Goal: Information Seeking & Learning: Learn about a topic

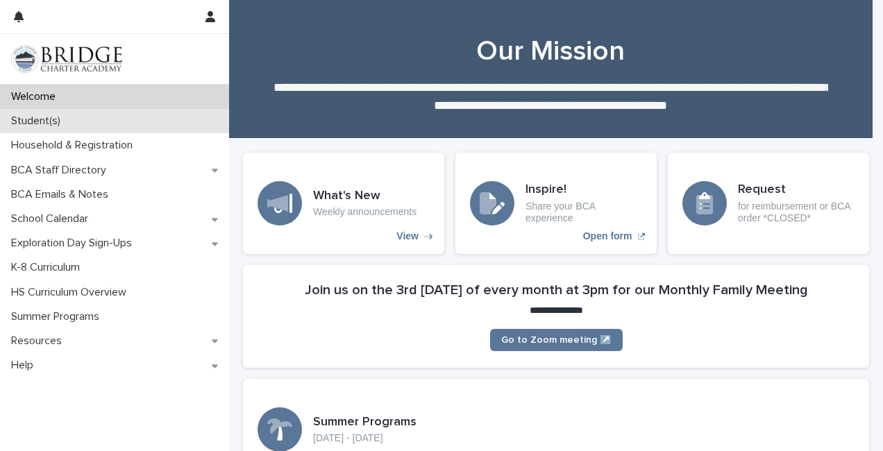
click at [96, 125] on div "Student(s)" at bounding box center [114, 121] width 229 height 24
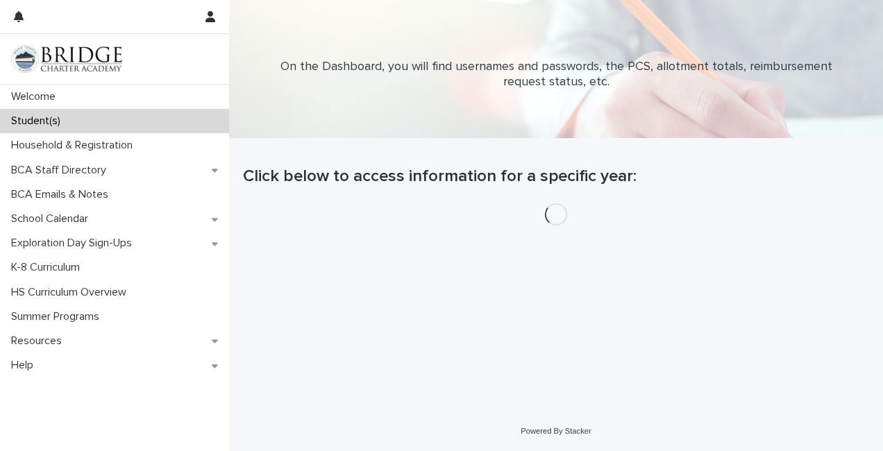
click at [541, 62] on p "On the Dashboard, you will find usernames and passwords, the PCS, allotment tot…" at bounding box center [555, 75] width 555 height 30
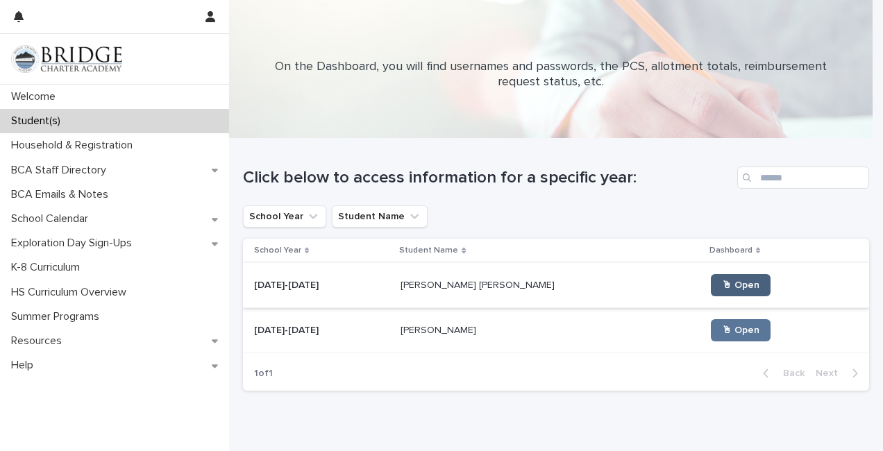
click at [722, 281] on span "🖱 Open" at bounding box center [740, 285] width 37 height 10
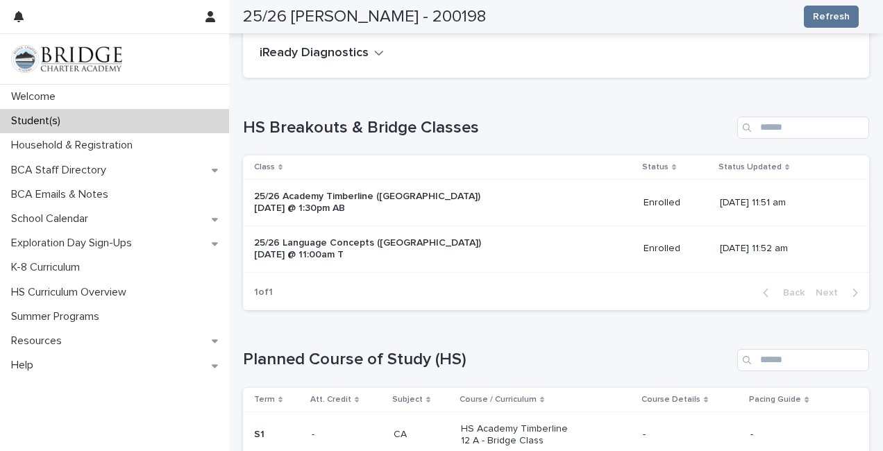
scroll to position [157, 0]
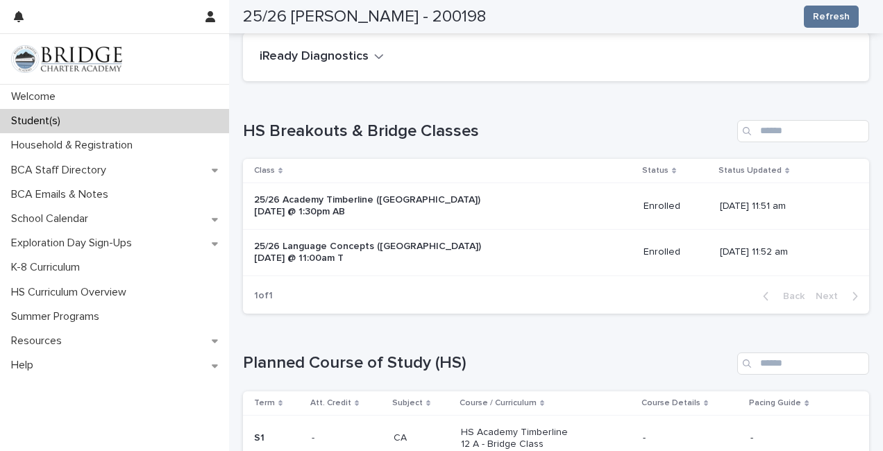
click at [816, 147] on div "HS Breakouts & Bridge Classes Class Status Status Updated 25/26 Academy Timberl…" at bounding box center [556, 217] width 626 height 194
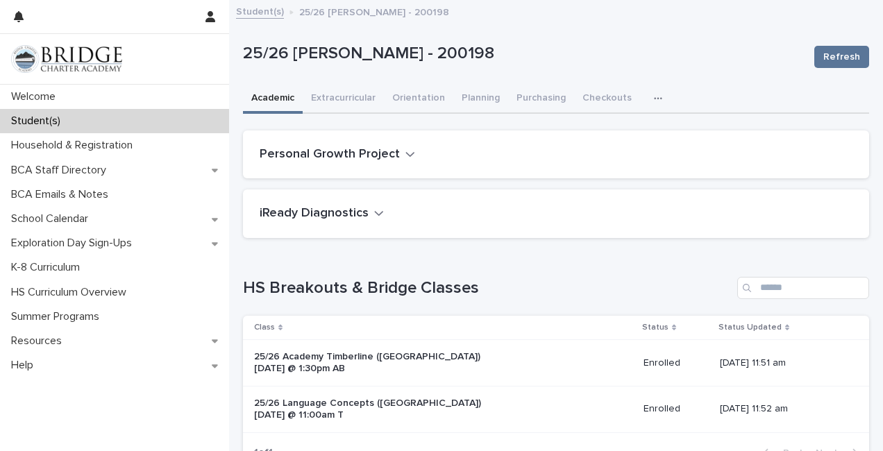
click at [650, 85] on button "button" at bounding box center [660, 99] width 31 height 28
click at [649, 92] on button "button" at bounding box center [660, 99] width 31 height 28
click at [50, 116] on p "Student(s)" at bounding box center [39, 121] width 66 height 13
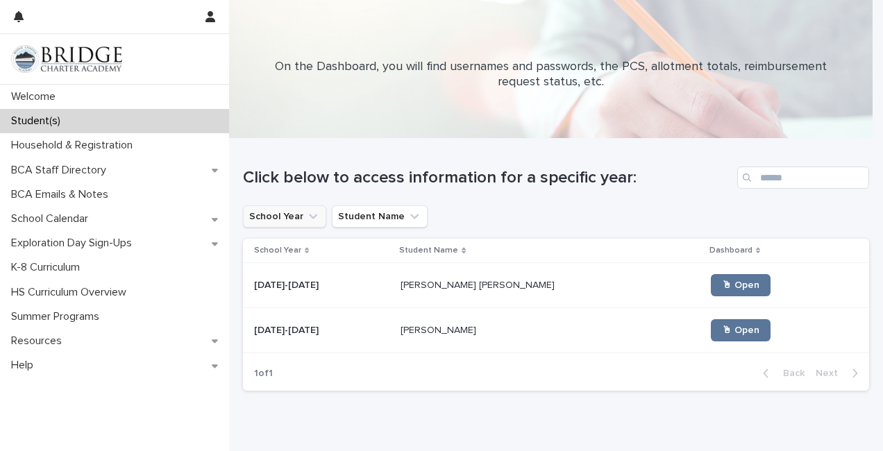
click at [300, 226] on button "School Year" at bounding box center [284, 216] width 83 height 22
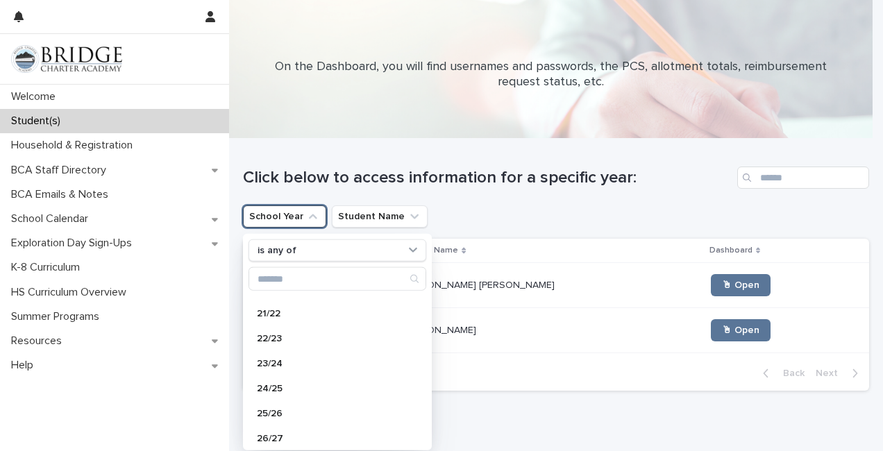
scroll to position [147, 0]
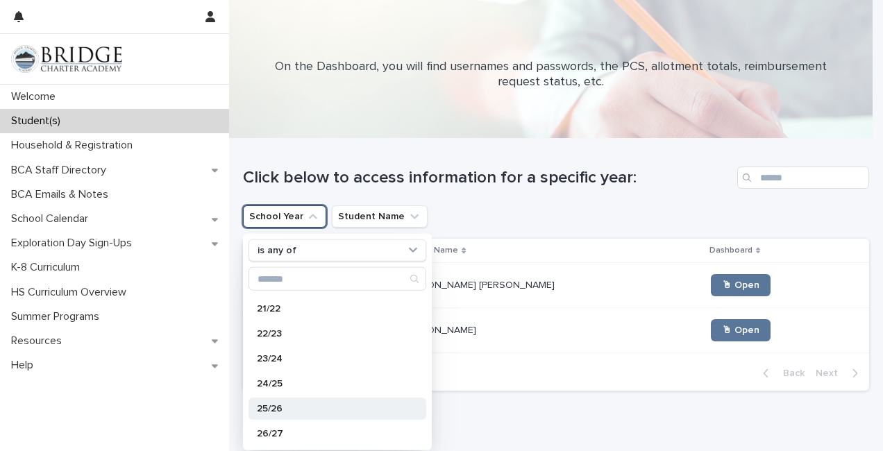
click at [329, 406] on p "25/26" at bounding box center [330, 409] width 147 height 10
click at [502, 407] on div "Loading... Saving… Loading... Saving… Click below to access information for a s…" at bounding box center [556, 288] width 640 height 298
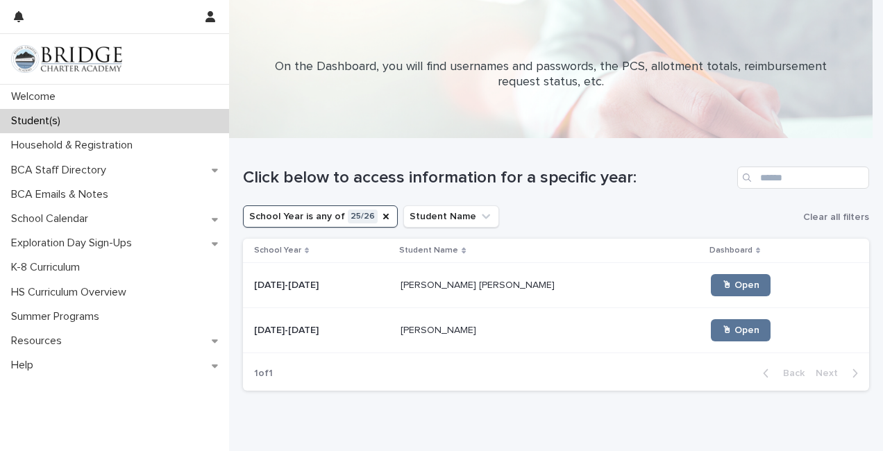
click at [325, 214] on button "School Year is any of 25/26" at bounding box center [320, 216] width 155 height 22
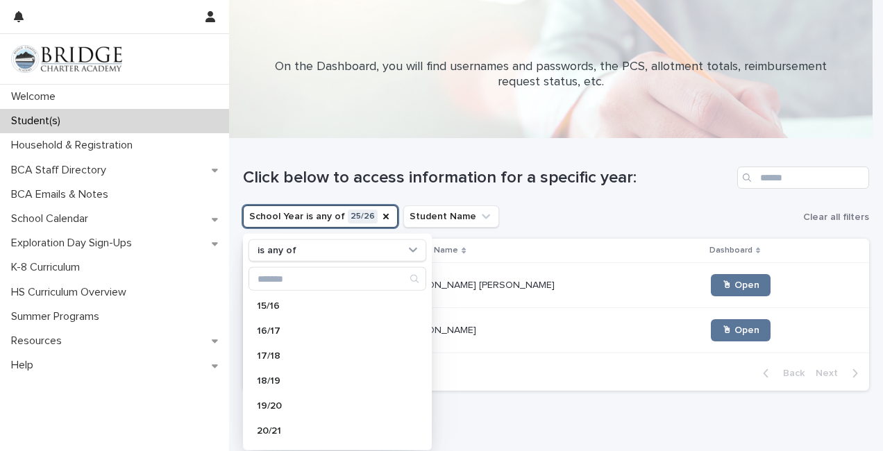
scroll to position [147, 0]
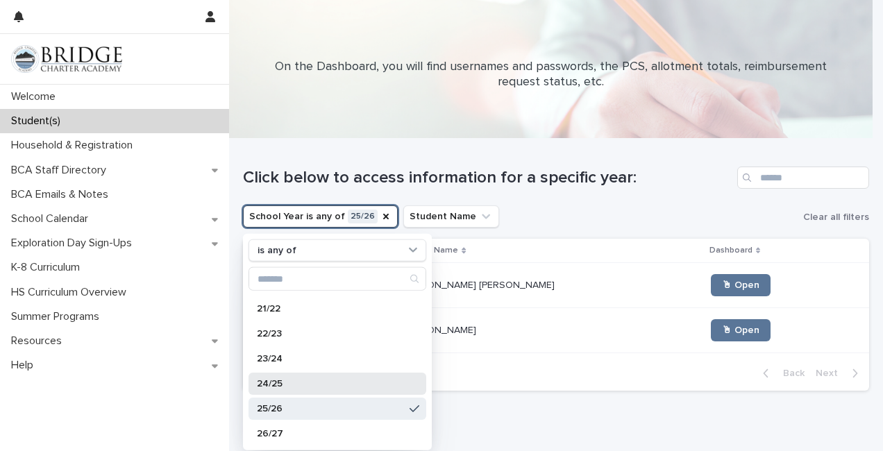
click at [335, 375] on div "24/25" at bounding box center [337, 384] width 178 height 22
click at [392, 412] on div "25/26" at bounding box center [337, 409] width 178 height 22
click at [517, 421] on div "Loading... Saving… Loading... Saving… Click below to access information for a s…" at bounding box center [556, 288] width 640 height 298
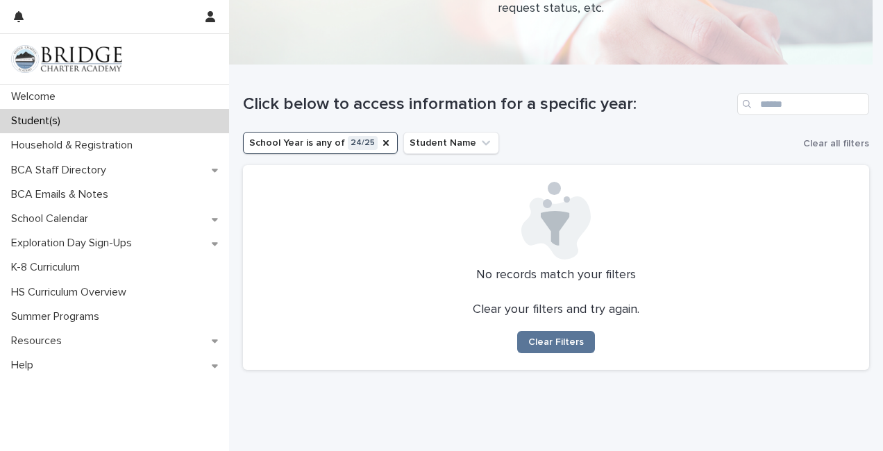
scroll to position [112, 0]
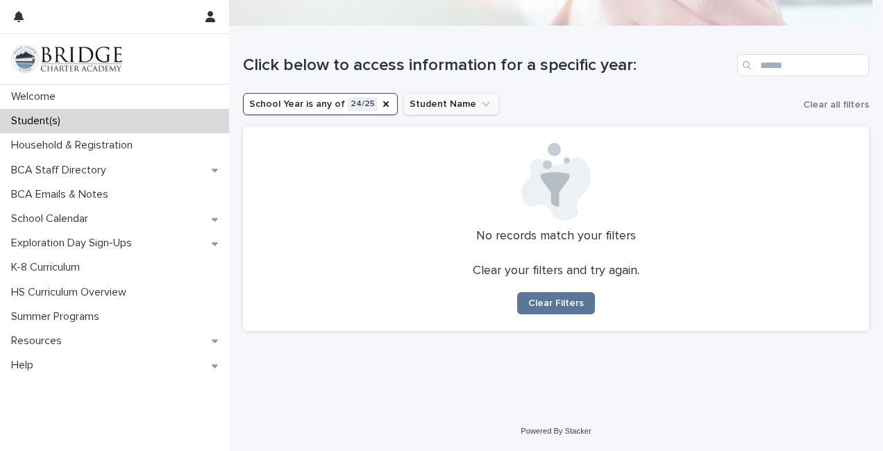
click at [450, 105] on button "Student Name" at bounding box center [451, 104] width 96 height 22
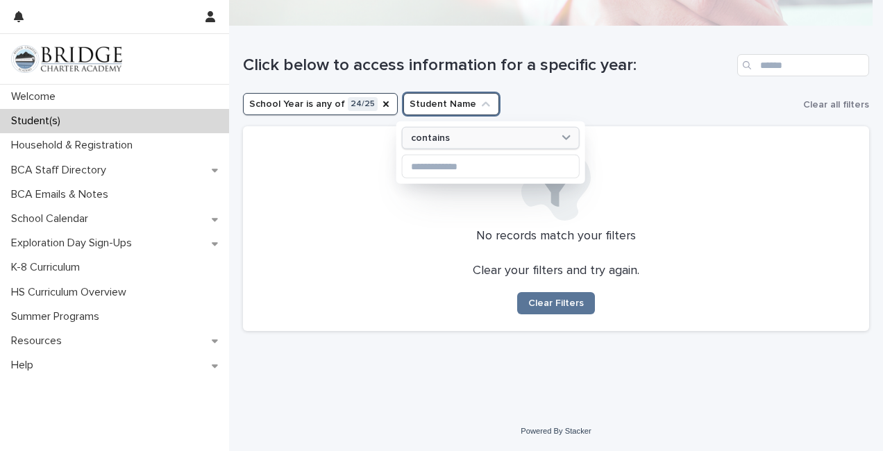
click at [449, 136] on div "contains" at bounding box center [481, 137] width 153 height 15
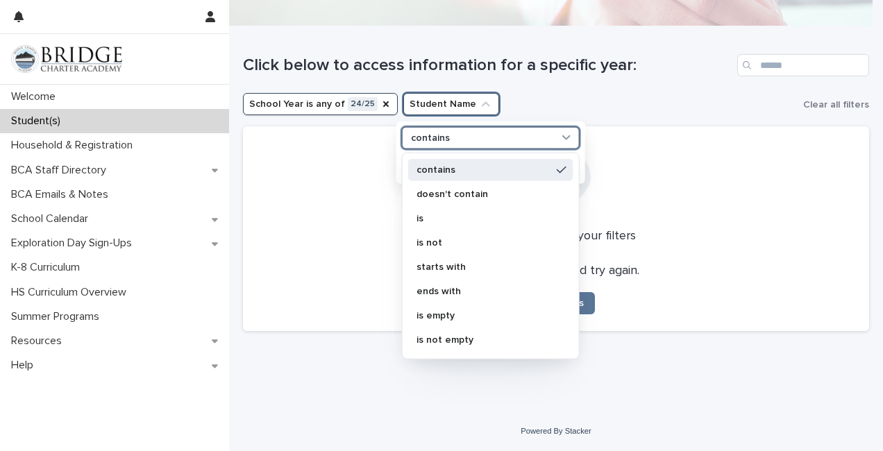
click at [449, 136] on div "contains" at bounding box center [481, 137] width 153 height 15
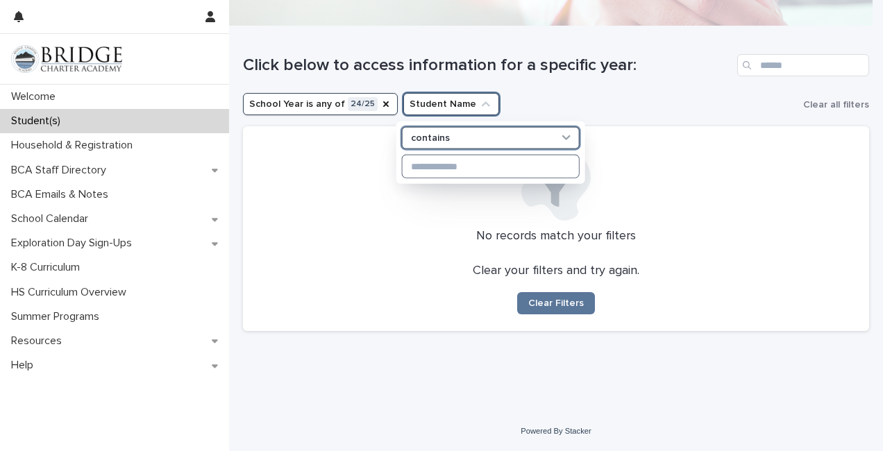
click at [456, 161] on input at bounding box center [491, 166] width 176 height 22
click at [496, 146] on div "contains" at bounding box center [491, 138] width 178 height 22
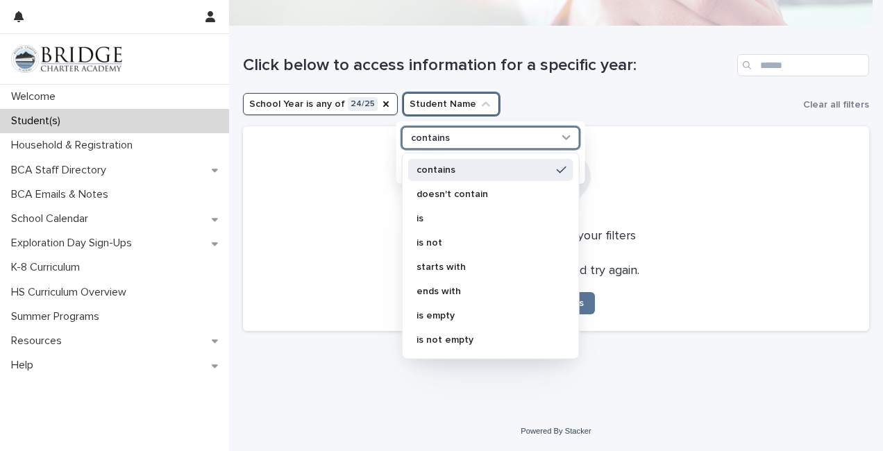
click at [498, 161] on div "contains" at bounding box center [490, 169] width 165 height 22
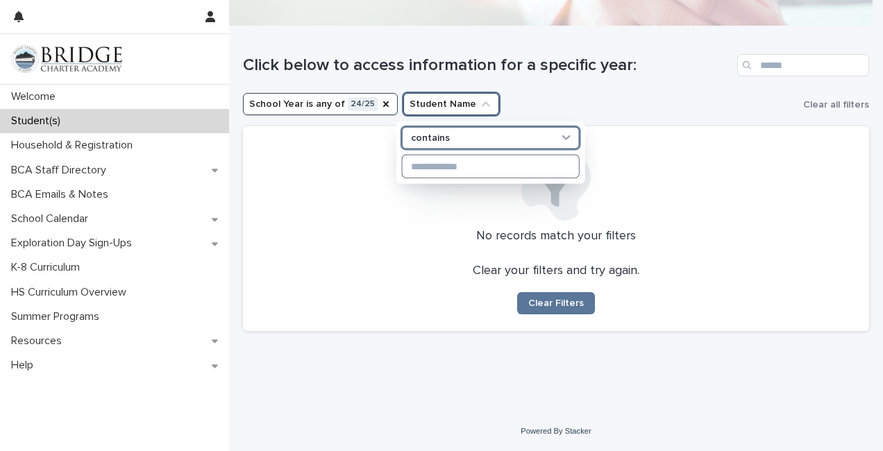
click at [477, 167] on input at bounding box center [491, 166] width 176 height 22
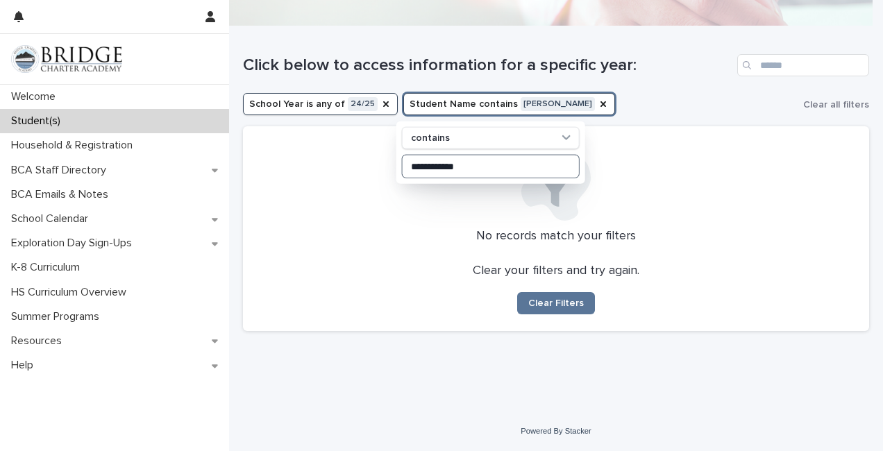
click at [477, 167] on input "**********" at bounding box center [491, 166] width 176 height 22
type input "**********"
click at [459, 210] on div at bounding box center [556, 182] width 593 height 78
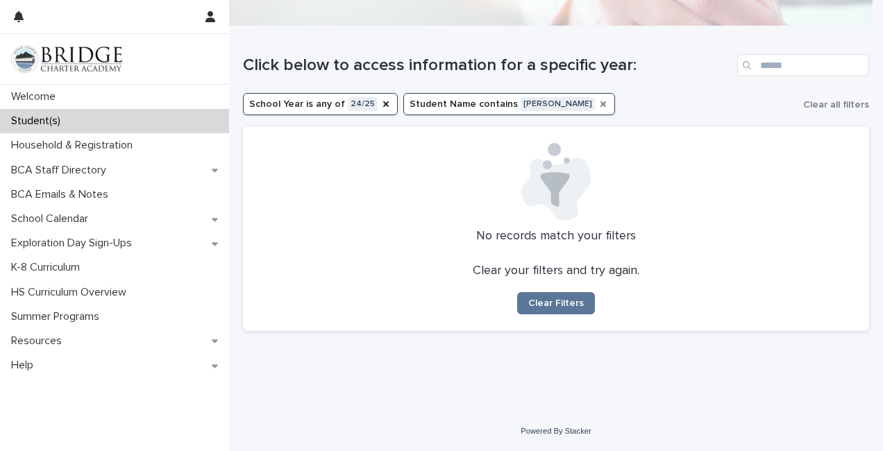
click at [598, 108] on icon "Student Name" at bounding box center [603, 104] width 11 height 11
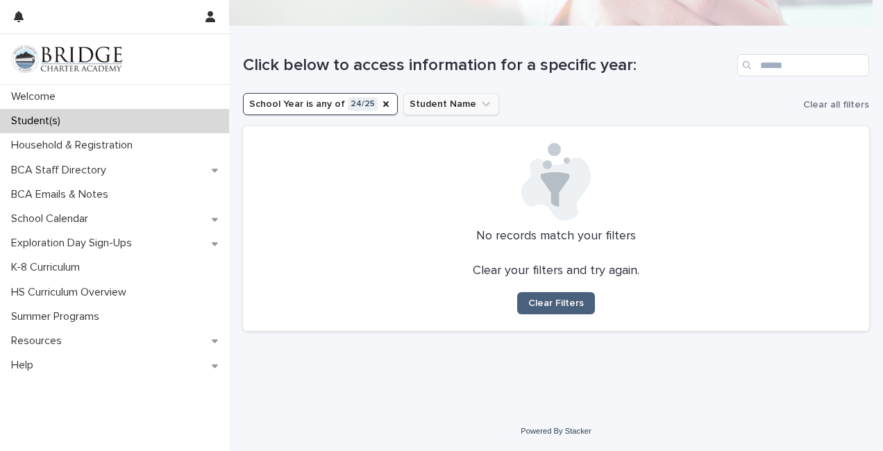
click at [559, 303] on span "Clear Filters" at bounding box center [556, 303] width 56 height 10
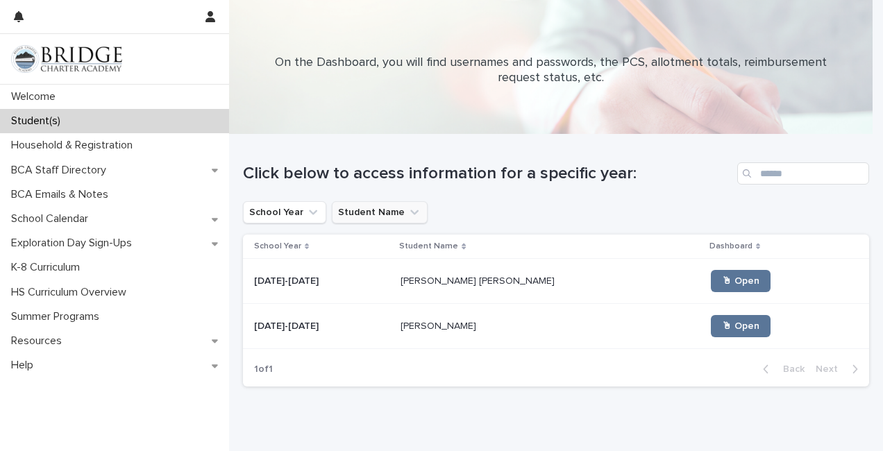
scroll to position [3, 0]
click at [297, 217] on button "School Year" at bounding box center [284, 214] width 83 height 22
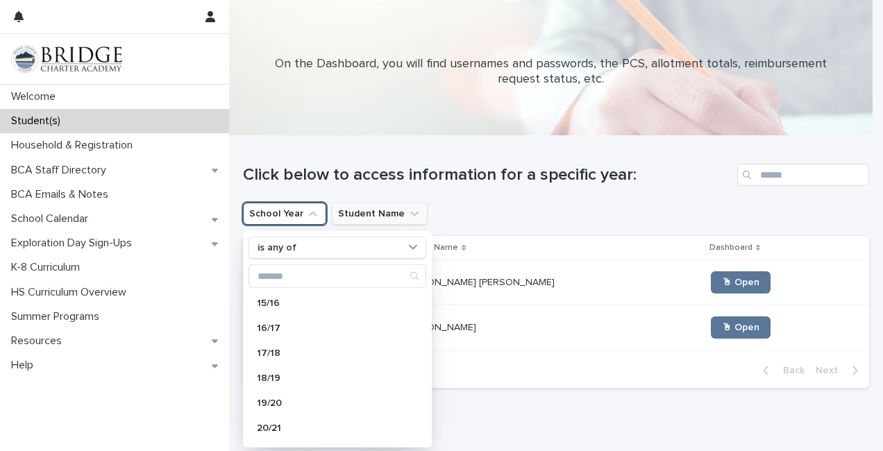
click at [271, 214] on button "School Year" at bounding box center [284, 214] width 83 height 22
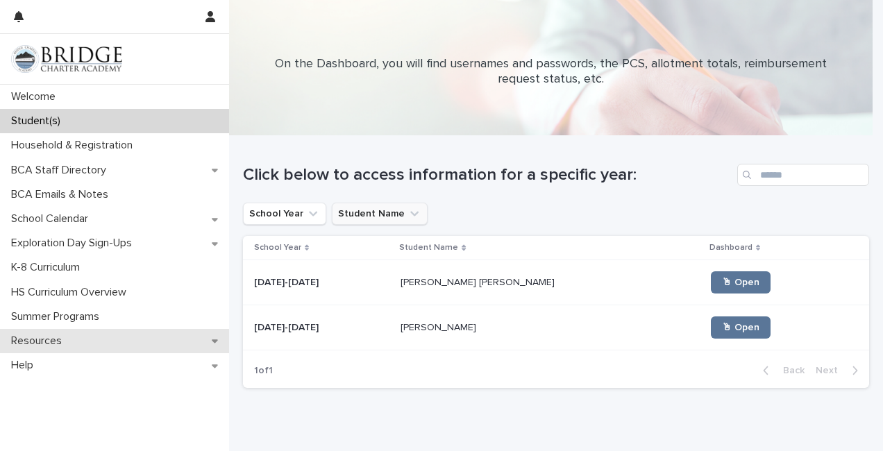
click at [112, 342] on div "Resources" at bounding box center [114, 341] width 229 height 24
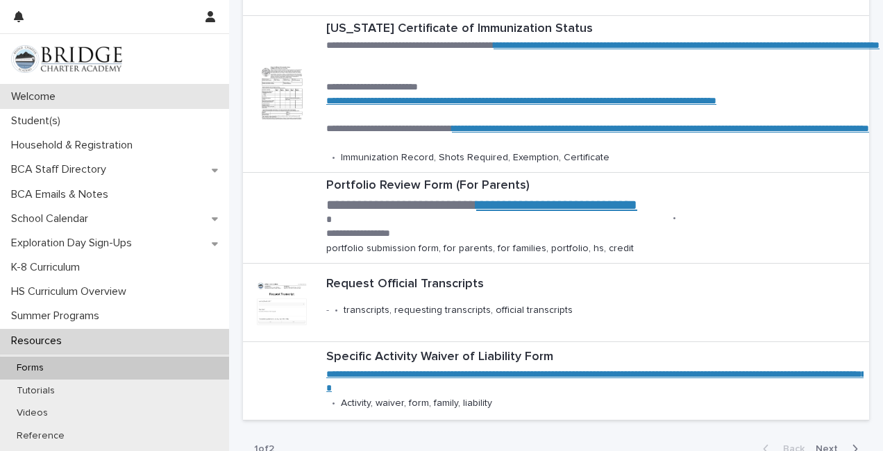
click at [88, 90] on div "Welcome" at bounding box center [114, 97] width 229 height 24
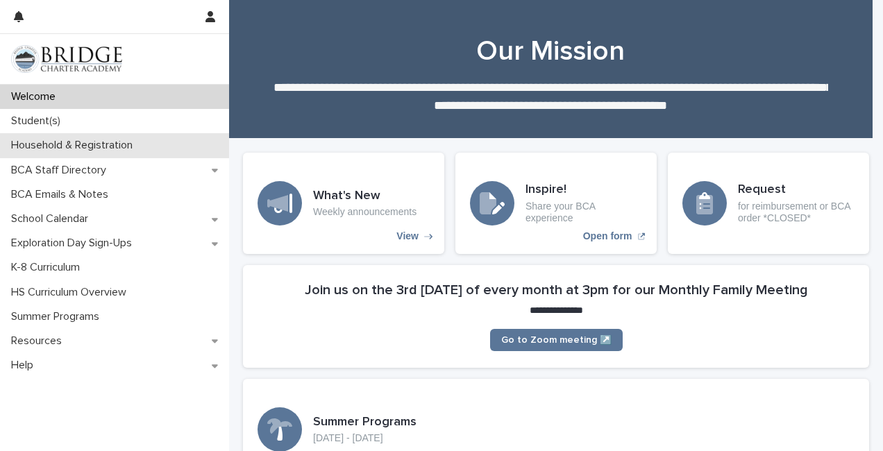
click at [121, 143] on p "Household & Registration" at bounding box center [75, 145] width 138 height 13
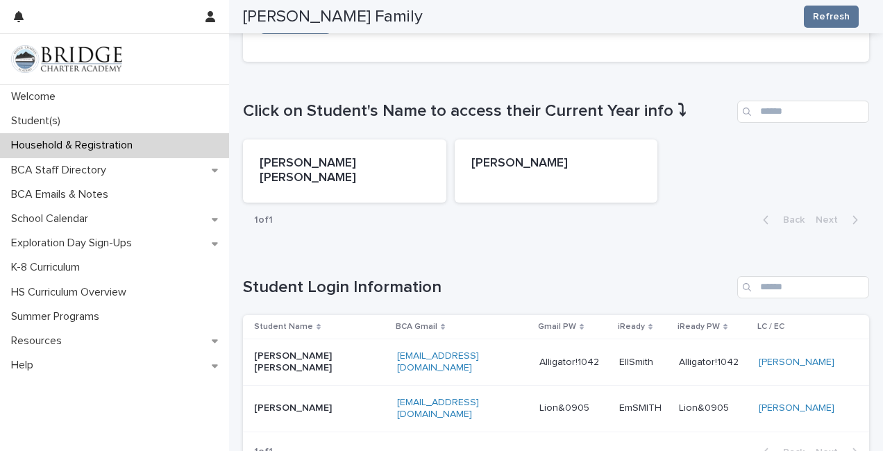
scroll to position [573, 0]
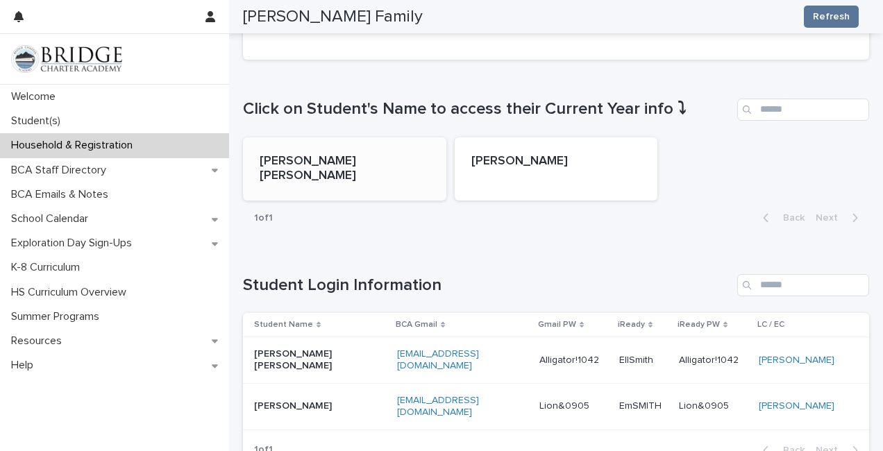
click at [343, 154] on p "[PERSON_NAME] [PERSON_NAME]" at bounding box center [345, 169] width 170 height 30
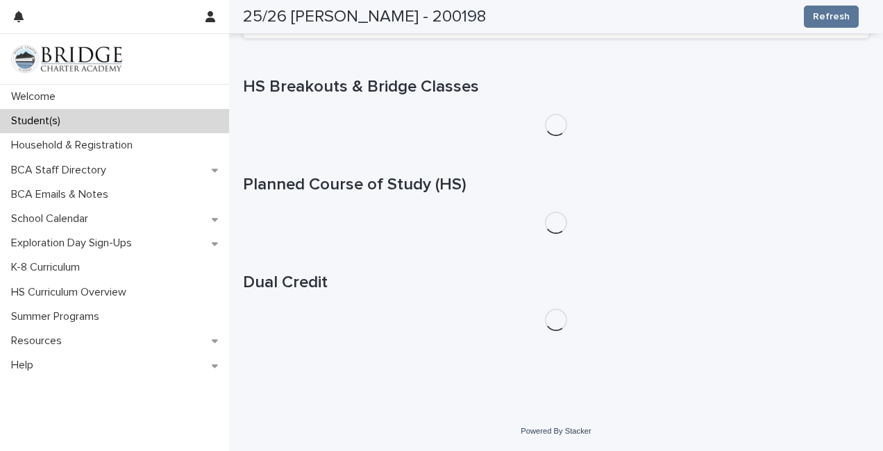
scroll to position [200, 0]
click at [339, 77] on div "HS Breakouts & Bridge Classes" at bounding box center [556, 106] width 626 height 59
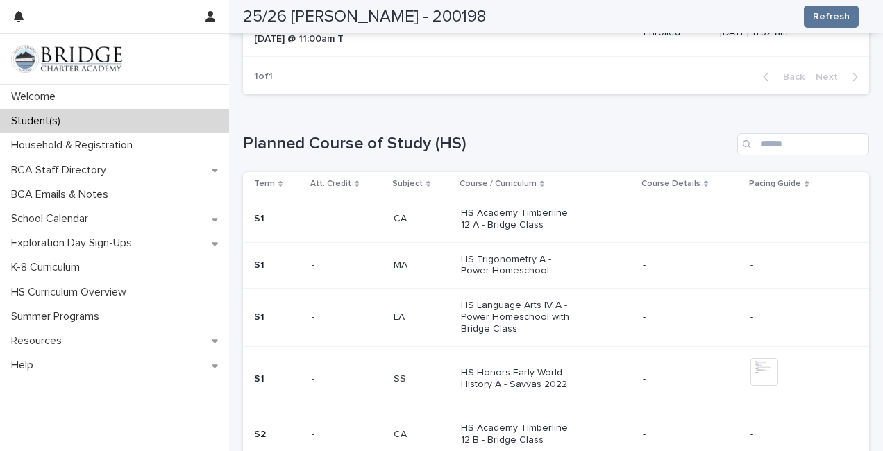
scroll to position [369, 0]
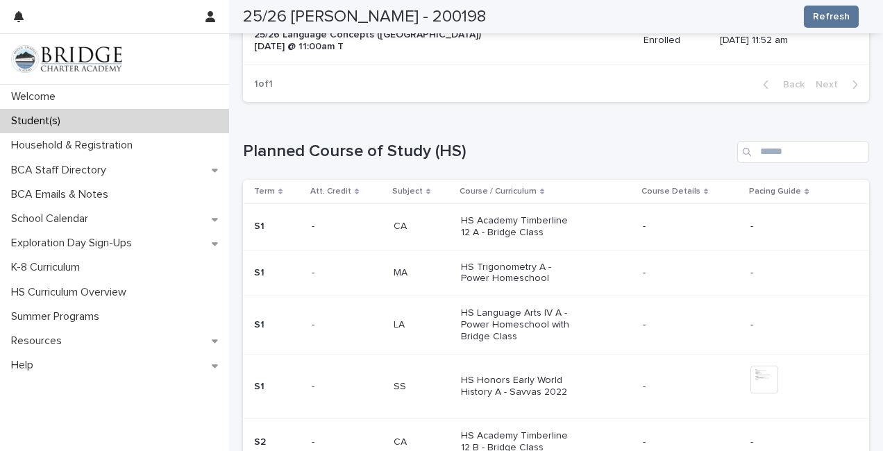
click at [336, 187] on p "Att. Credit" at bounding box center [330, 191] width 41 height 15
click at [279, 188] on icon at bounding box center [280, 191] width 4 height 7
click at [280, 189] on div "Term" at bounding box center [278, 191] width 48 height 15
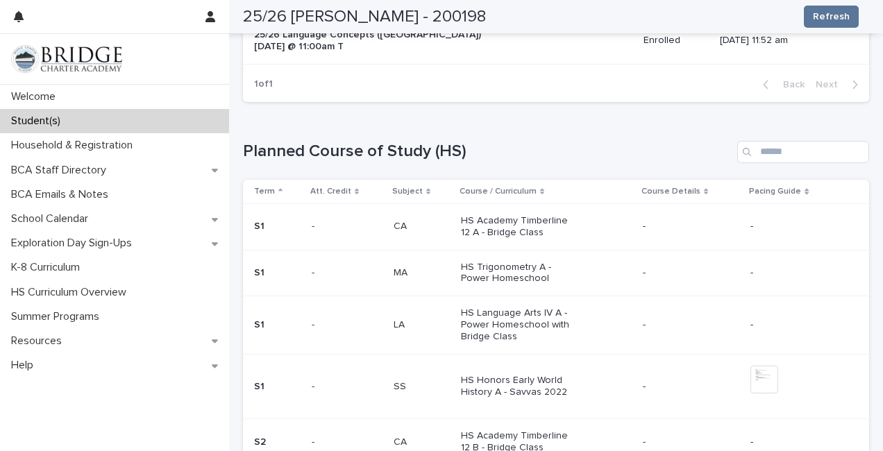
drag, startPoint x: 280, startPoint y: 189, endPoint x: 255, endPoint y: 163, distance: 35.8
click at [255, 163] on div "Planned Course of Study (HS) Term Att. Credit Subject Course / Curriculum Cours…" at bounding box center [556, 407] width 626 height 532
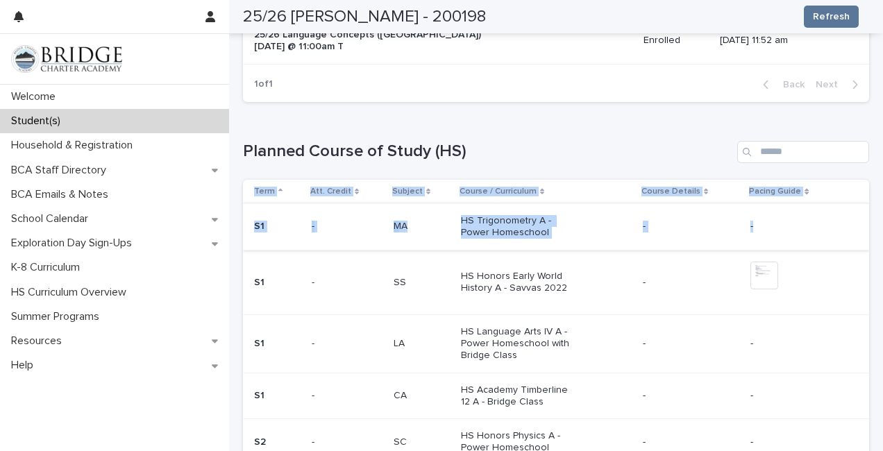
drag, startPoint x: 872, startPoint y: 274, endPoint x: 857, endPoint y: 217, distance: 59.4
click at [857, 217] on div "**********" at bounding box center [556, 312] width 654 height 1358
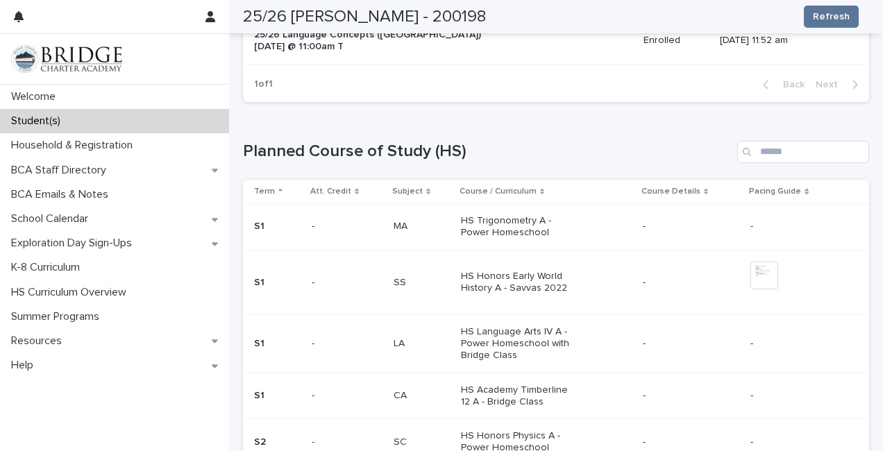
click at [563, 133] on div "Loading... Saving… Planned Course of Study (HS) Term Att. Credit Subject Course…" at bounding box center [556, 398] width 626 height 570
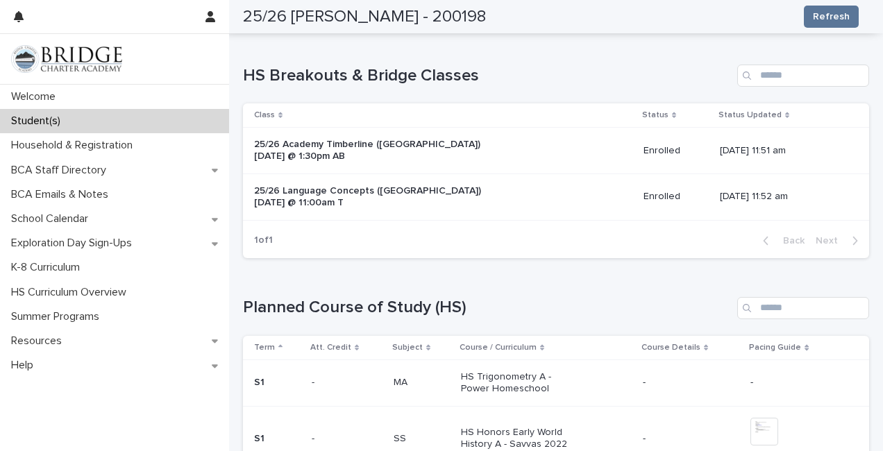
scroll to position [210, 0]
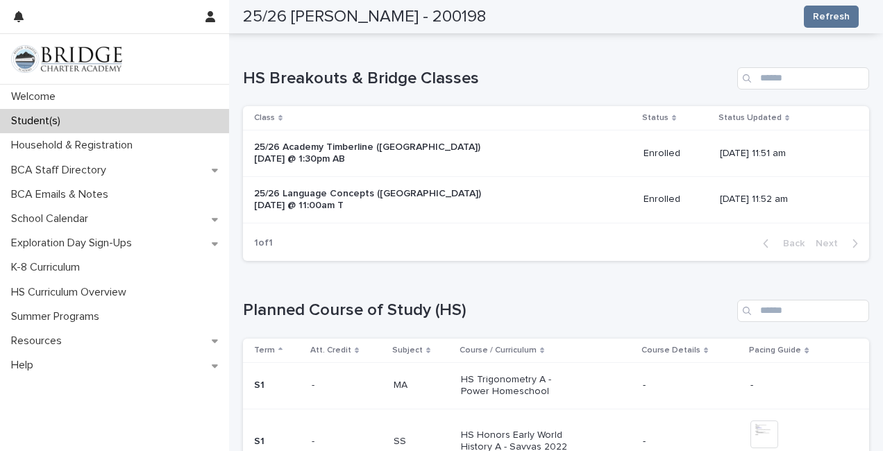
click at [280, 117] on icon at bounding box center [280, 118] width 4 height 7
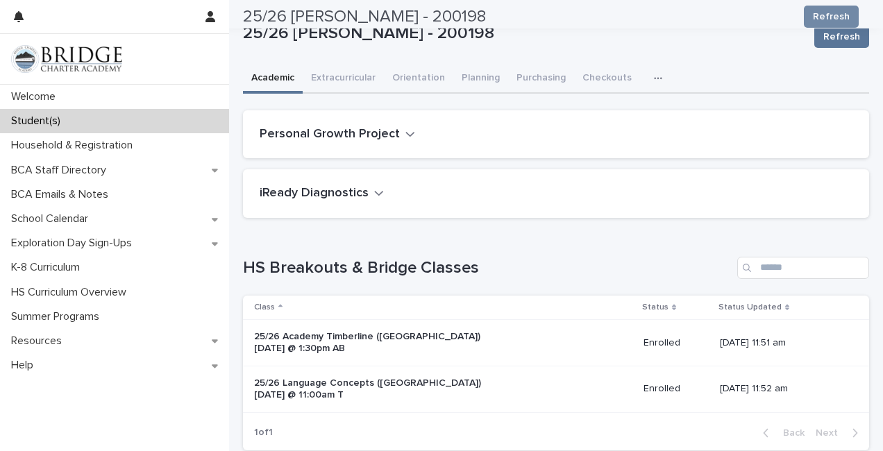
scroll to position [0, 0]
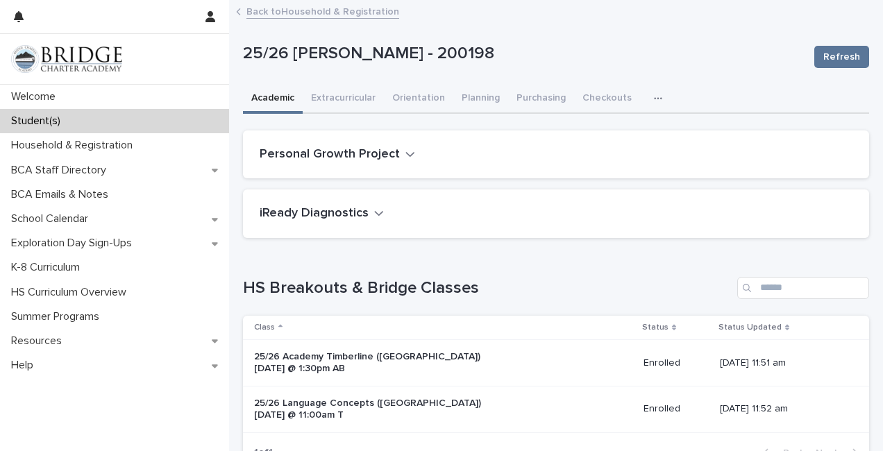
click at [654, 99] on icon "button" at bounding box center [658, 99] width 8 height 10
click at [612, 157] on button "General" at bounding box center [625, 155] width 92 height 21
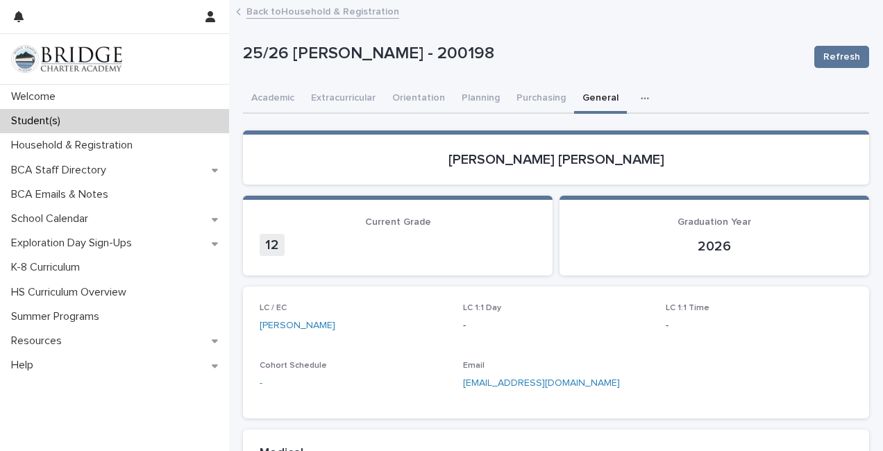
click at [641, 97] on icon "button" at bounding box center [645, 99] width 8 height 10
click at [257, 12] on link "Back to Household & Registration" at bounding box center [322, 11] width 153 height 16
